Goal: Information Seeking & Learning: Learn about a topic

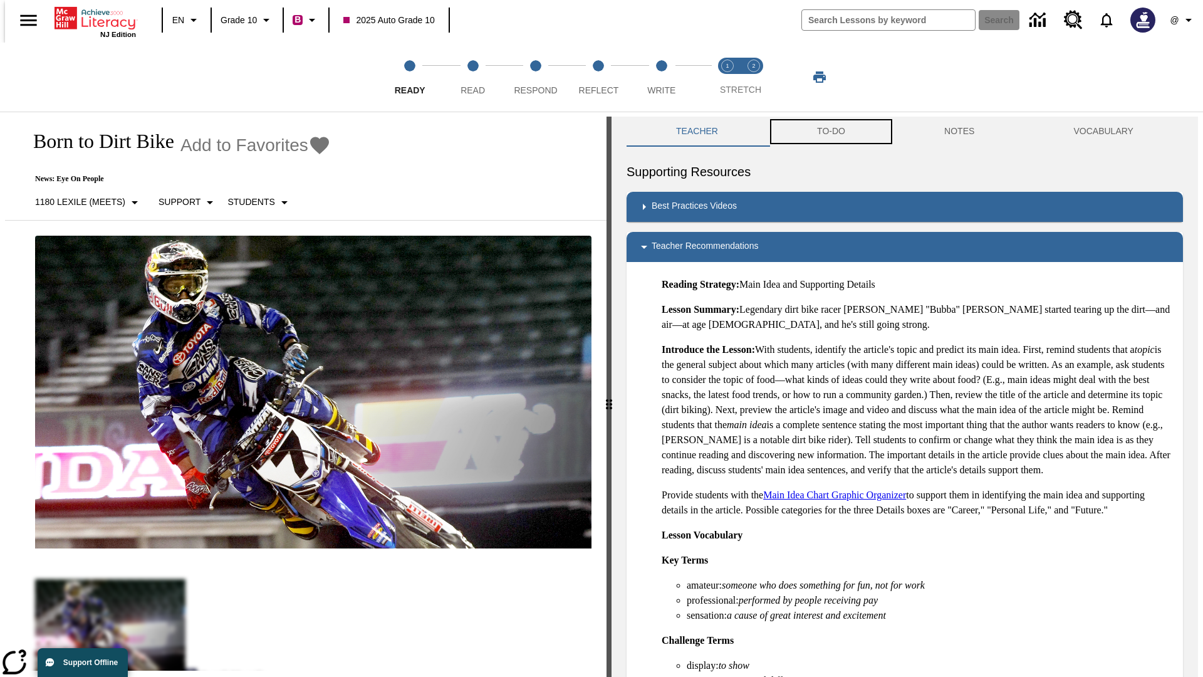
click at [830, 132] on button "TO-DO" at bounding box center [831, 132] width 127 height 30
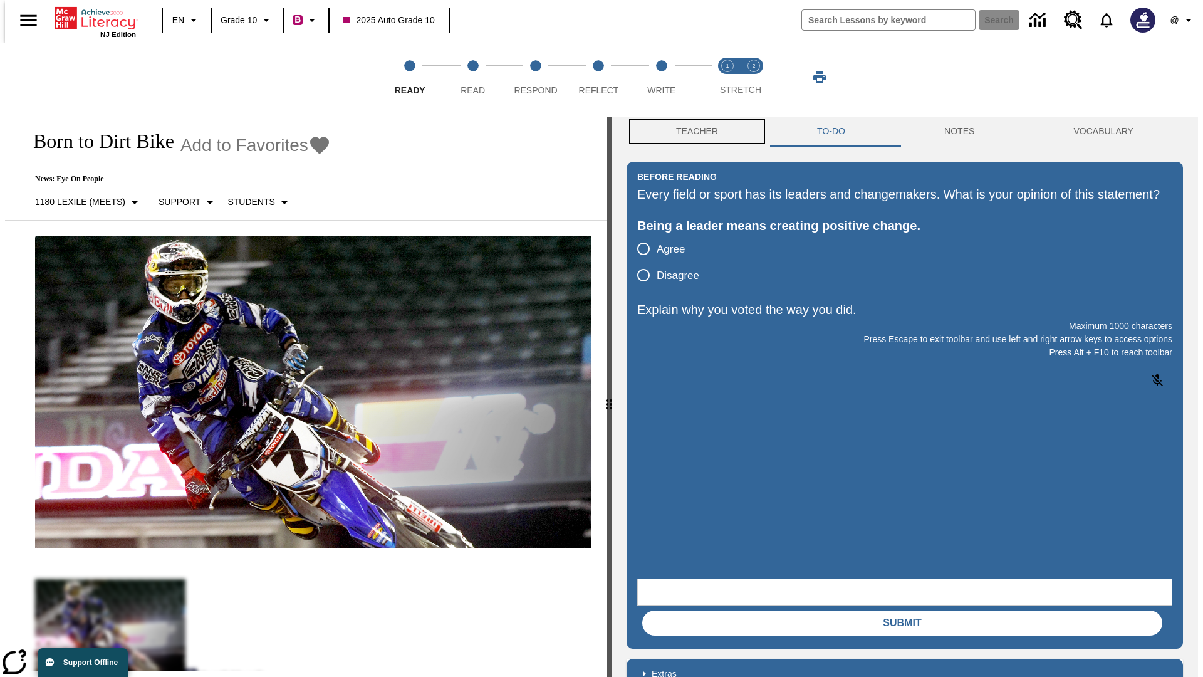
scroll to position [1, 0]
click at [693, 132] on button "Teacher" at bounding box center [697, 131] width 141 height 30
